Goal: Find specific page/section: Find specific page/section

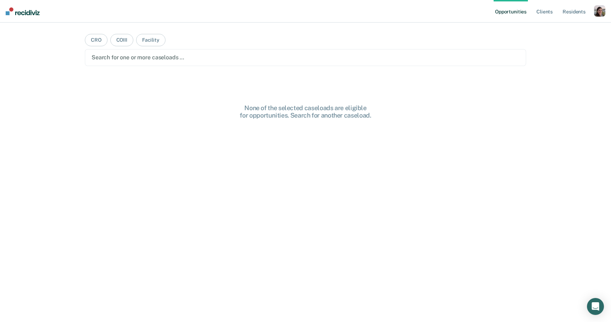
click at [410, 11] on nav "Opportunities Client s Resident s Profile How it works Log Out" at bounding box center [305, 11] width 611 height 23
click at [594, 10] on div "button" at bounding box center [599, 10] width 11 height 11
click at [567, 27] on link "Profile" at bounding box center [571, 29] width 57 height 6
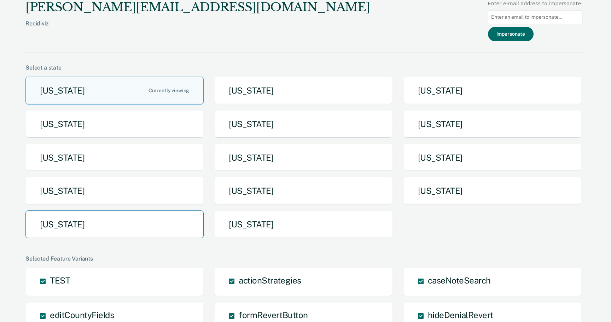
click at [75, 225] on button "[US_STATE]" at bounding box center [114, 225] width 178 height 28
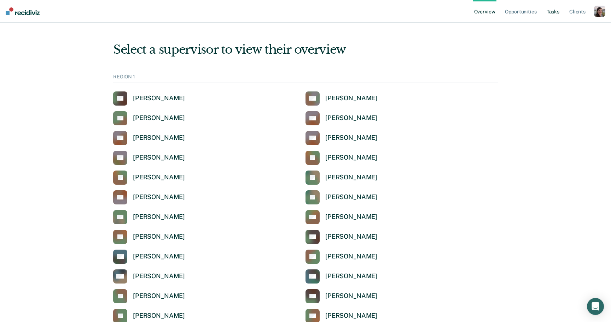
click at [552, 12] on link "Tasks" at bounding box center [553, 11] width 16 height 23
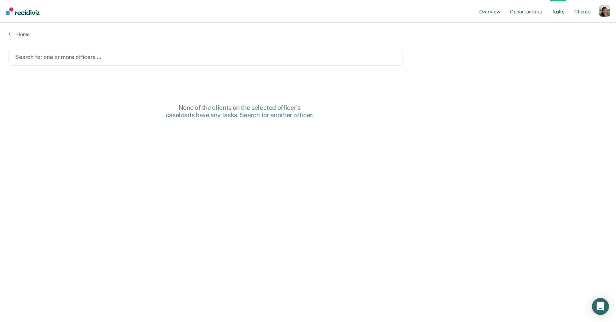
click at [135, 55] on div at bounding box center [205, 57] width 381 height 8
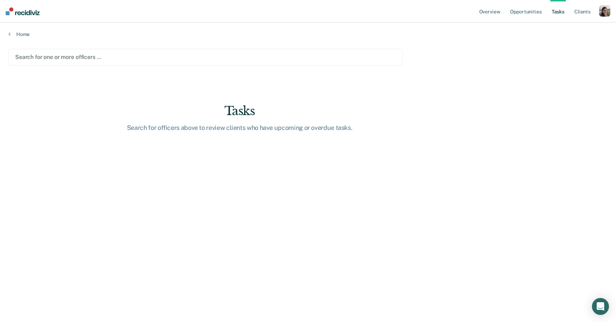
click at [68, 57] on div at bounding box center [205, 57] width 381 height 8
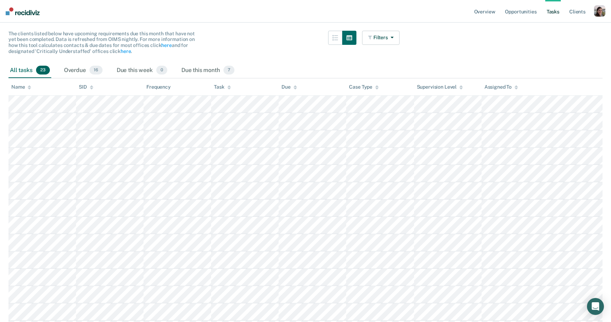
scroll to position [64, 0]
